Goal: Information Seeking & Learning: Check status

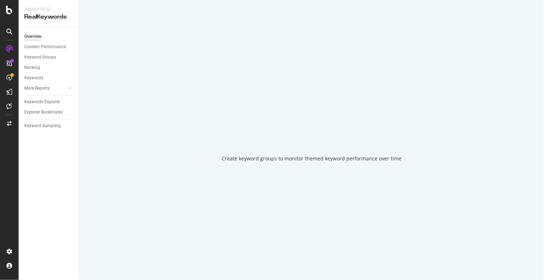
click at [13, 126] on div at bounding box center [9, 123] width 17 height 11
click at [13, 124] on div at bounding box center [9, 123] width 17 height 11
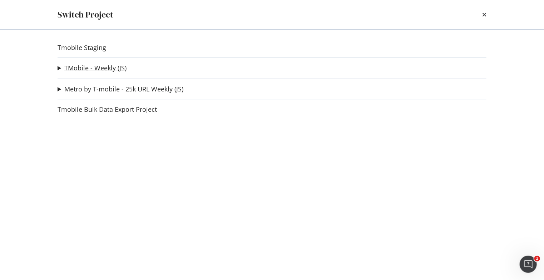
click at [78, 68] on link "TMobile - Weekly (JS)" at bounding box center [95, 68] width 62 height 8
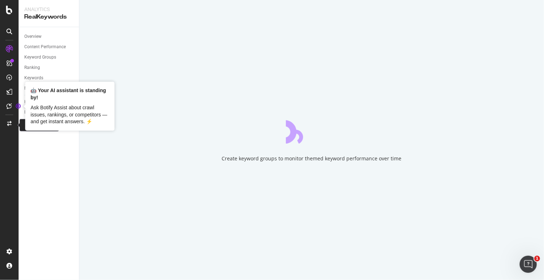
click at [10, 123] on icon at bounding box center [9, 123] width 4 height 5
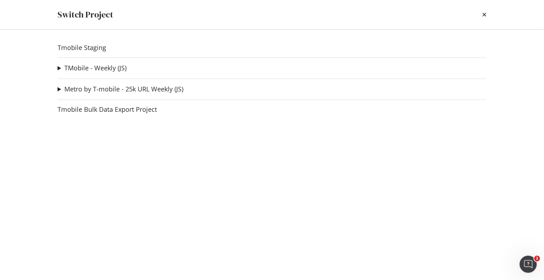
click at [59, 67] on summary "TMobile - Weekly (JS)" at bounding box center [92, 68] width 69 height 9
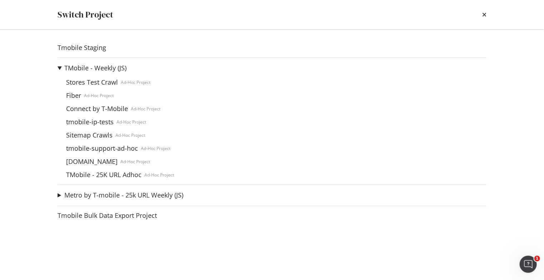
click at [59, 67] on summary "TMobile - Weekly (JS)" at bounding box center [116, 68] width 117 height 9
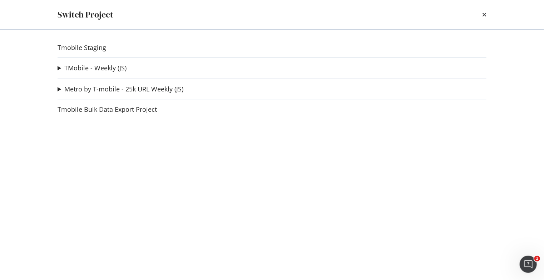
click at [485, 11] on div "times" at bounding box center [484, 15] width 4 height 12
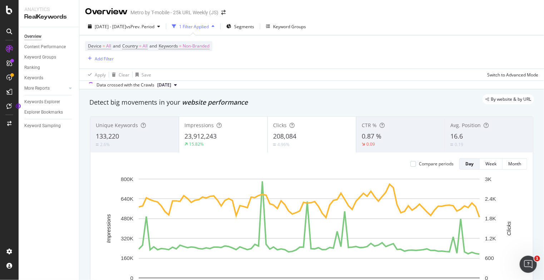
click at [485, 15] on div "Overview Metro by T-mobile - 25k URL Weekly (JS)" at bounding box center [311, 9] width 465 height 18
click at [10, 123] on icon at bounding box center [9, 123] width 4 height 5
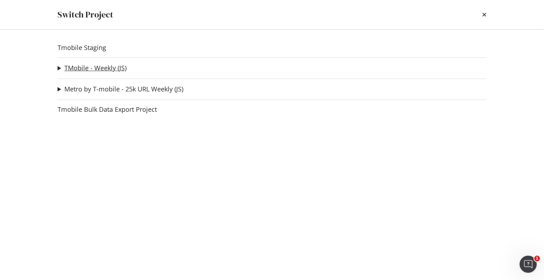
click at [80, 67] on link "TMobile - Weekly (JS)" at bounding box center [95, 68] width 62 height 8
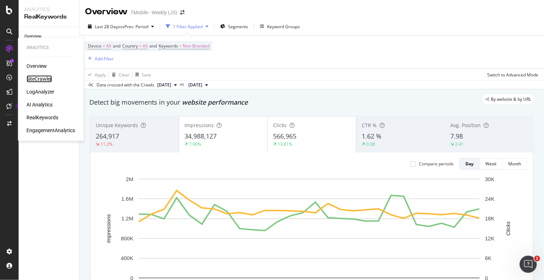
click at [44, 81] on div "SiteCrawler" at bounding box center [38, 78] width 25 height 7
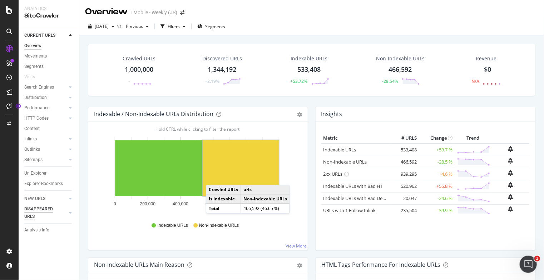
drag, startPoint x: 43, startPoint y: 201, endPoint x: 58, endPoint y: 197, distance: 15.4
click at [43, 201] on div "NEW URLS" at bounding box center [34, 199] width 21 height 8
